Goal: Information Seeking & Learning: Learn about a topic

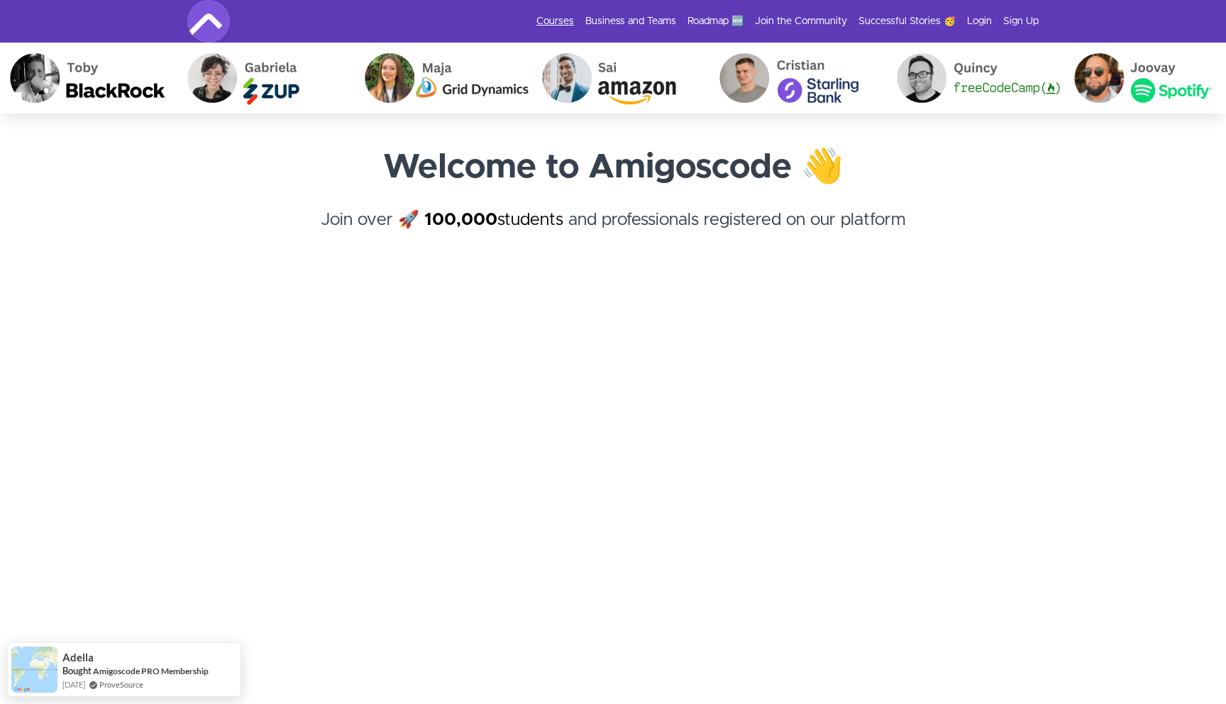
click at [574, 26] on link "Courses" at bounding box center [555, 21] width 38 height 14
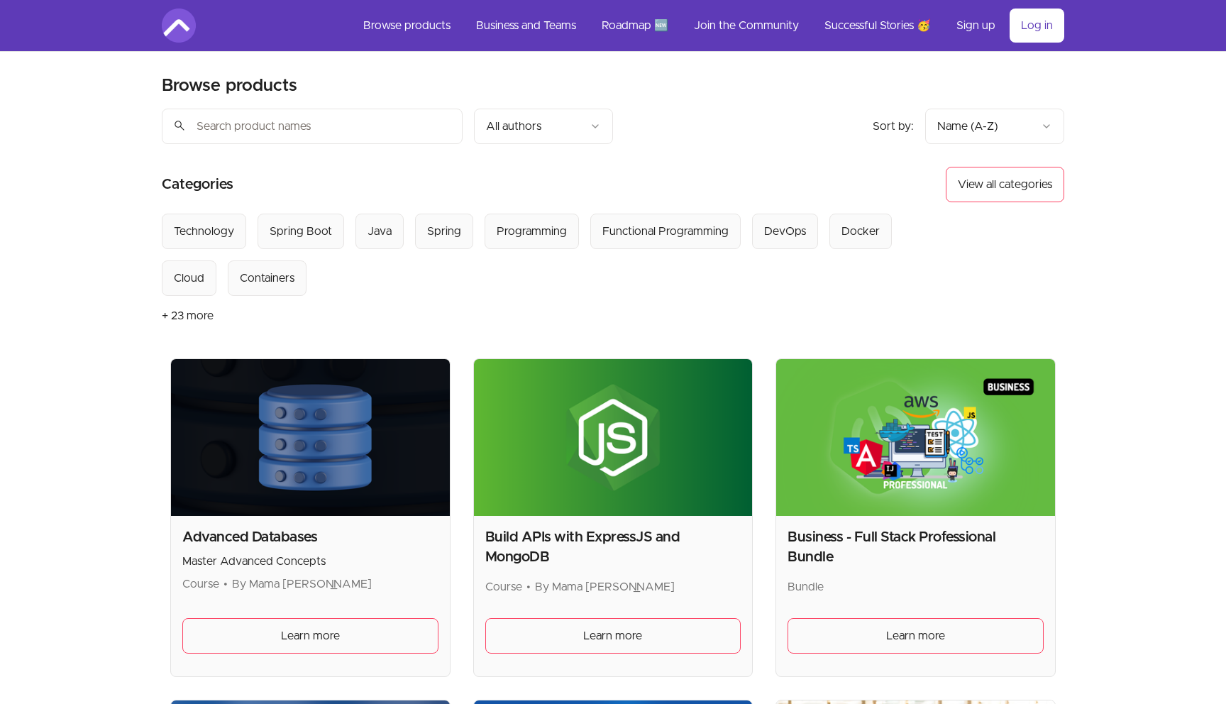
click at [231, 133] on input "search" at bounding box center [312, 126] width 301 height 35
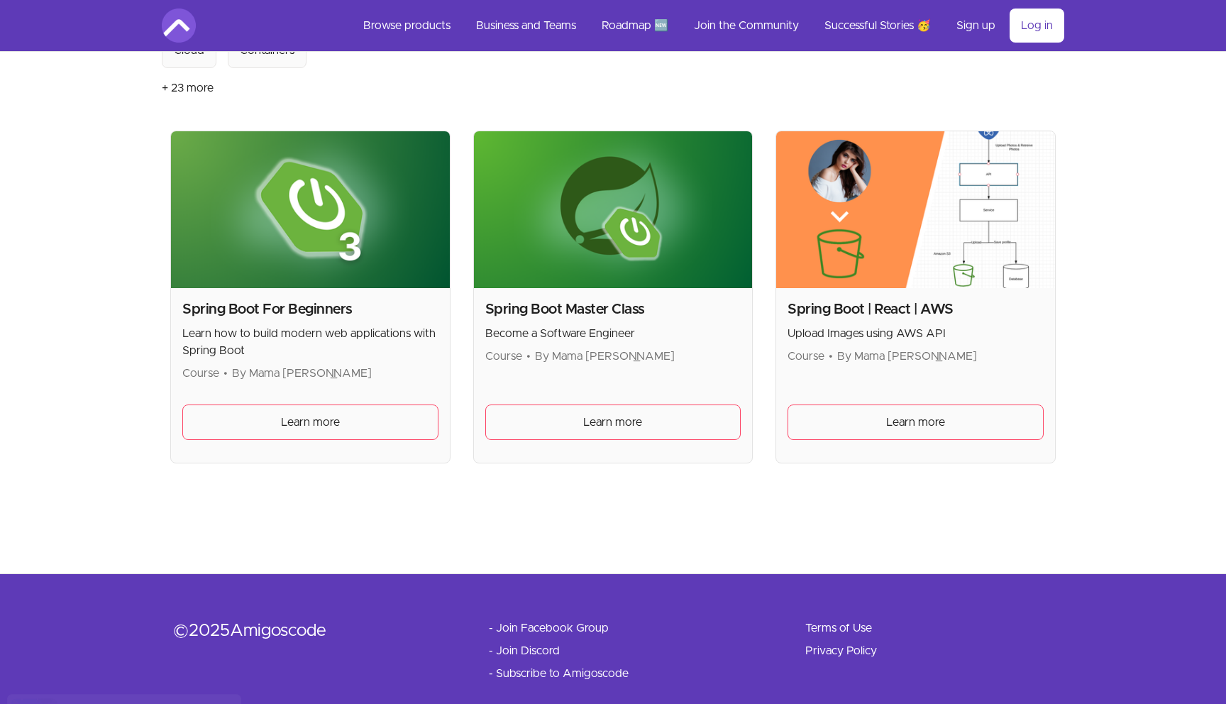
scroll to position [228, 0]
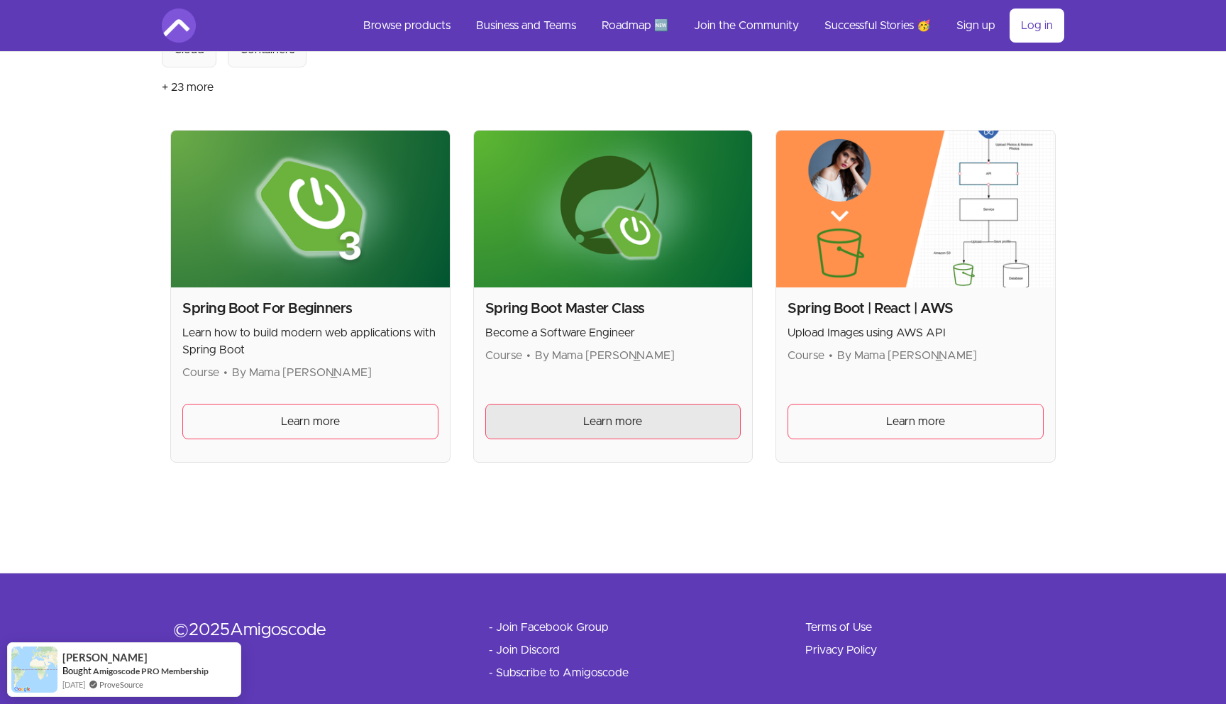
type input "spring boot"
click at [578, 411] on link "Learn more" at bounding box center [613, 421] width 256 height 35
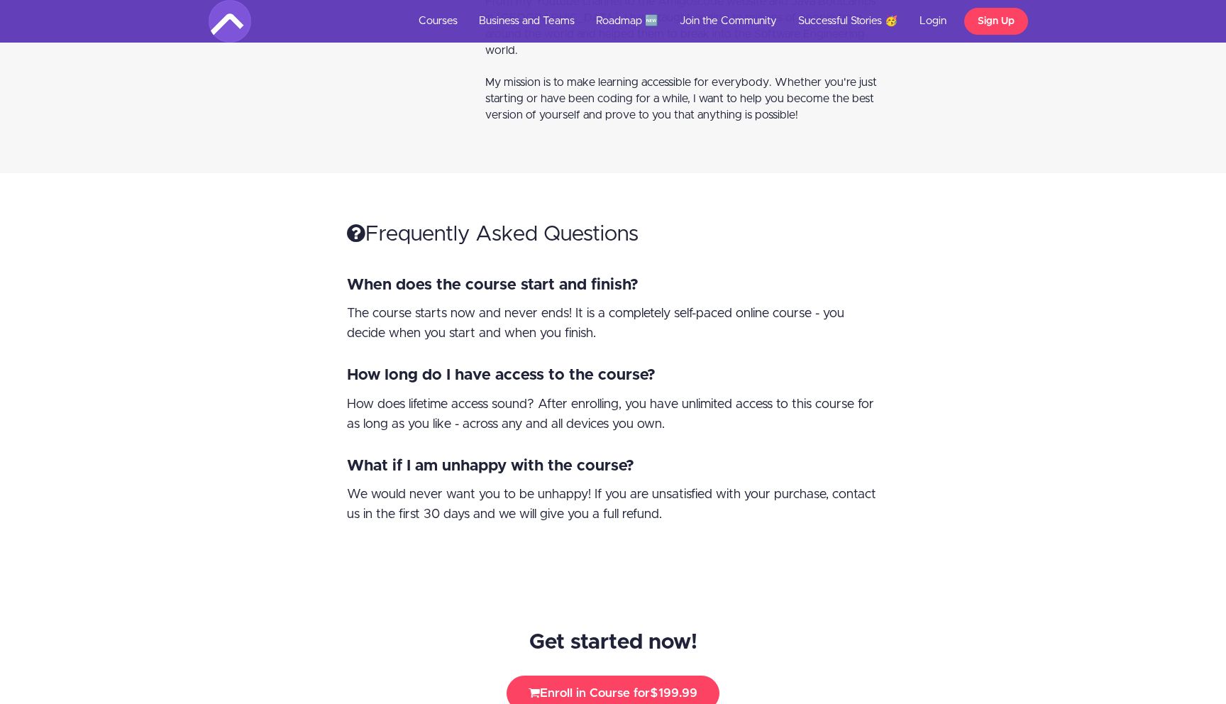
scroll to position [8834, 0]
